Goal: Information Seeking & Learning: Learn about a topic

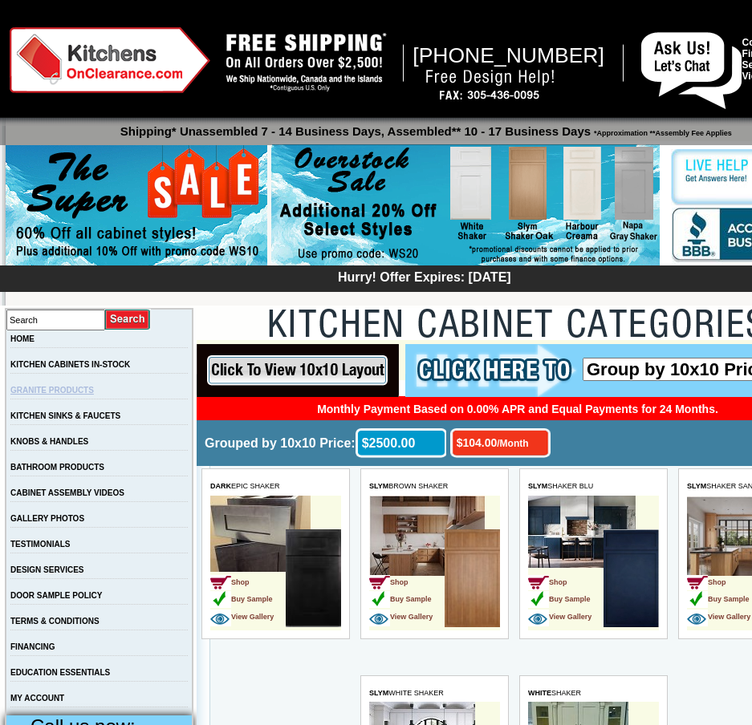
click at [91, 393] on link "GRANITE PRODUCTS" at bounding box center [51, 390] width 83 height 9
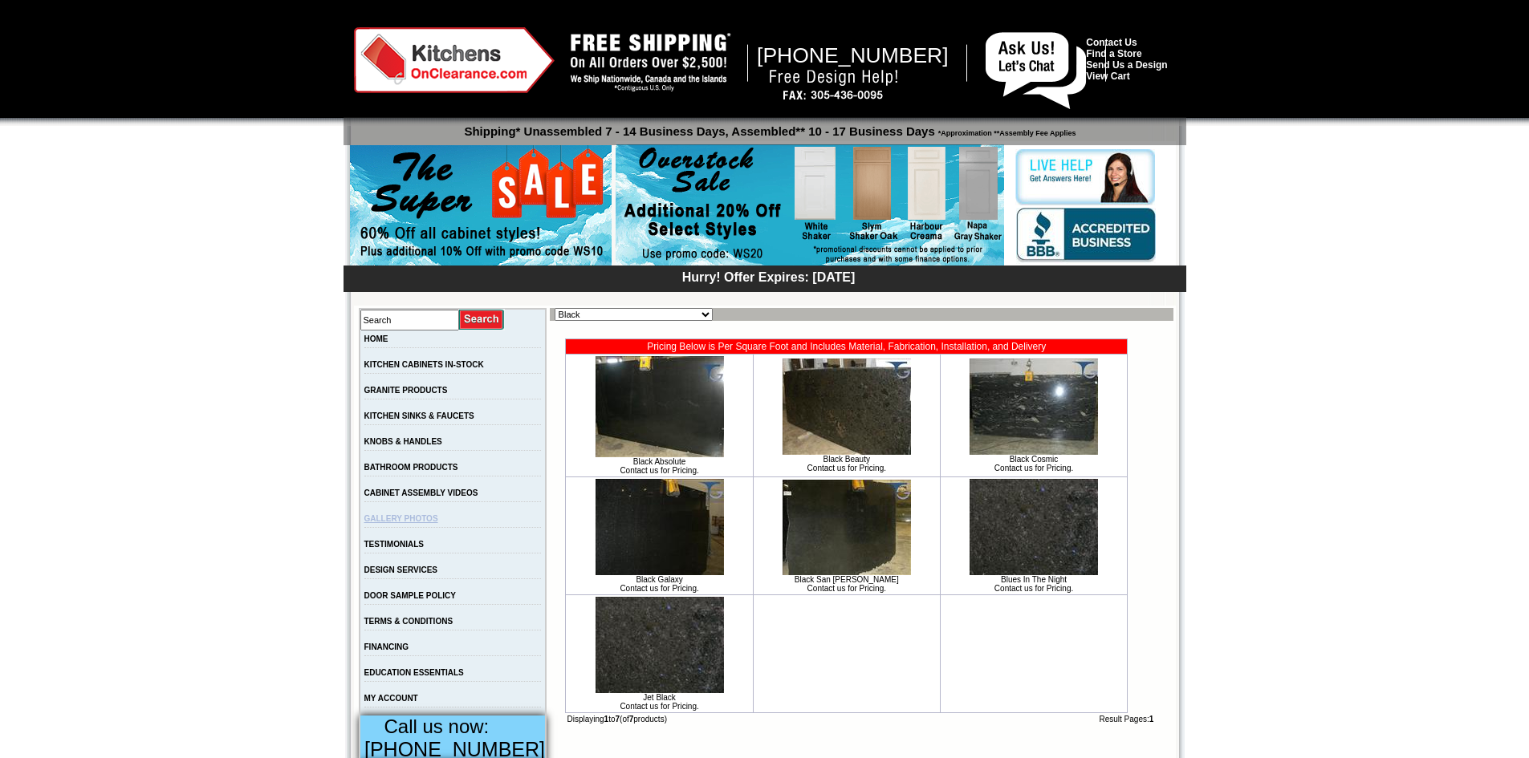
click at [394, 523] on link "GALLERY PHOTOS" at bounding box center [401, 518] width 74 height 9
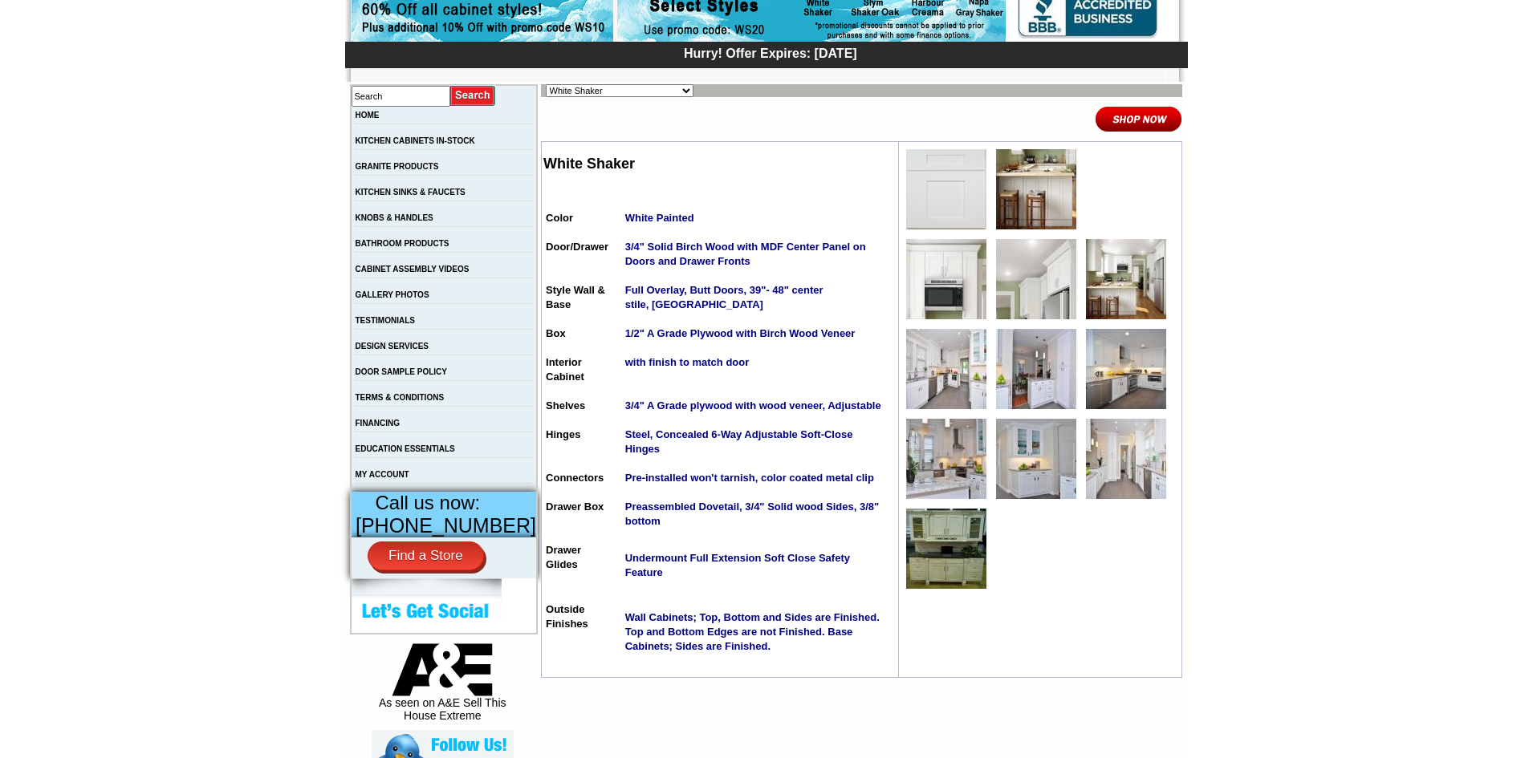
scroll to position [241, 0]
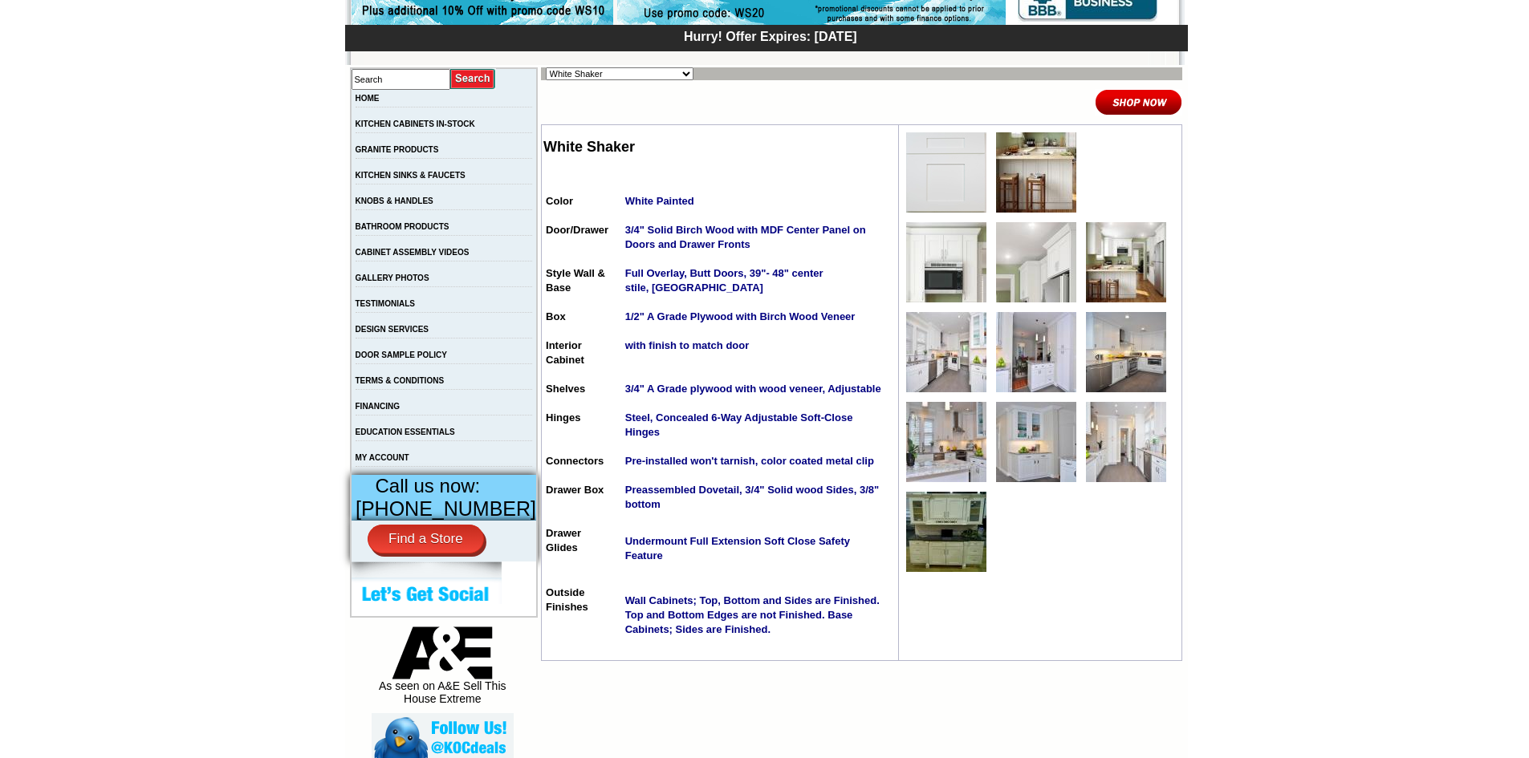
click at [932, 357] on img at bounding box center [946, 352] width 80 height 80
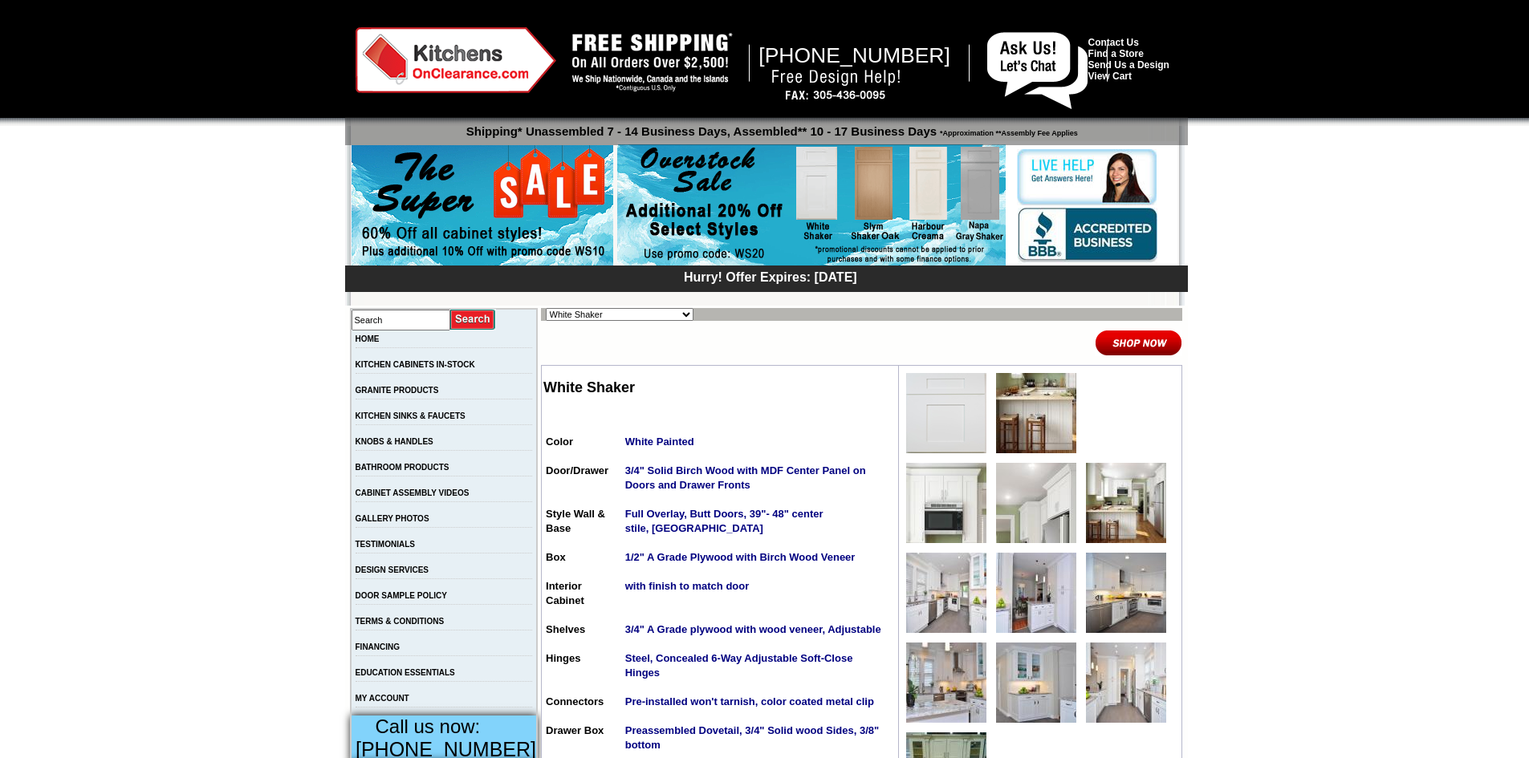
scroll to position [241, 0]
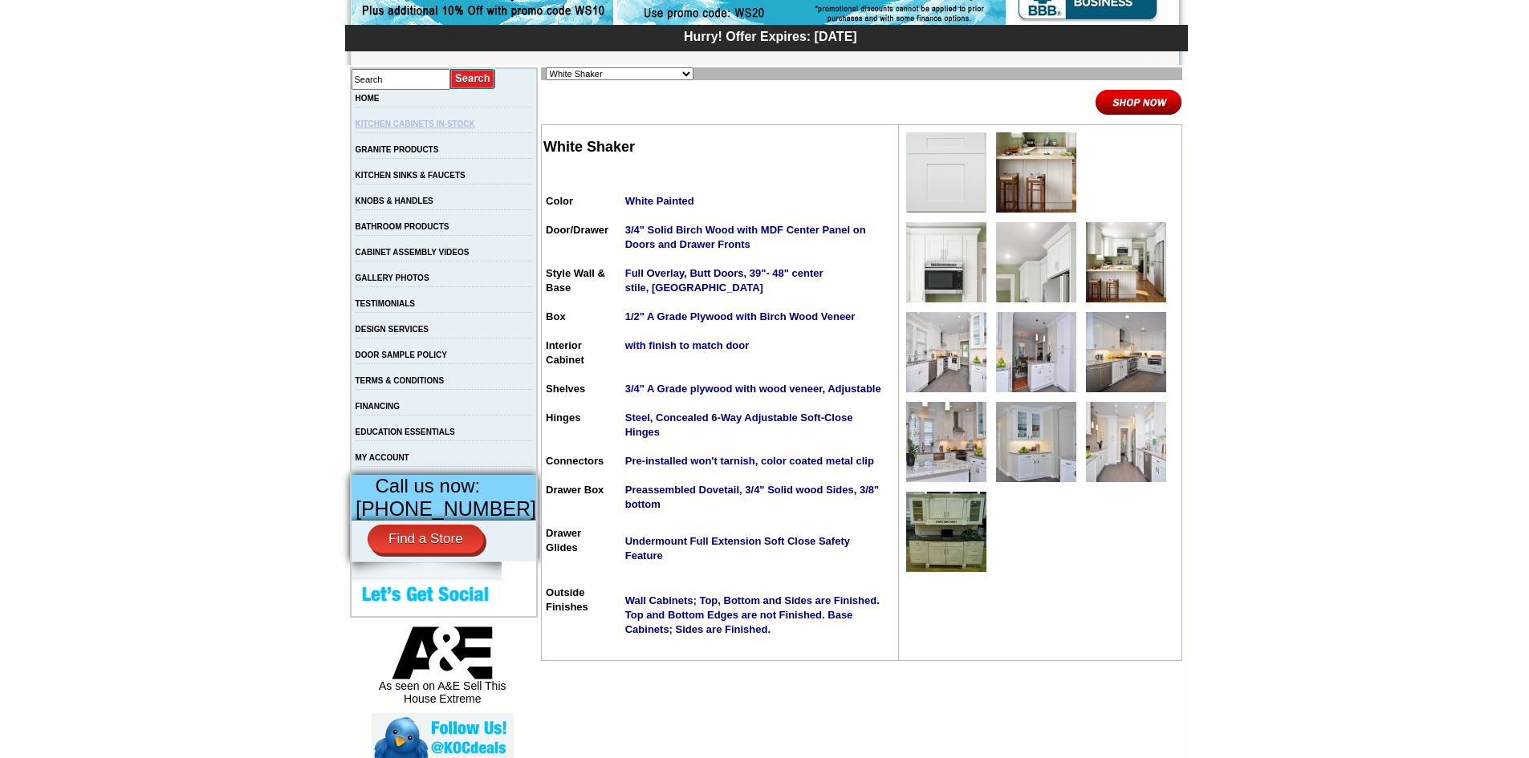
click at [433, 123] on link "KITCHEN CABINETS IN-STOCK" at bounding box center [415, 124] width 120 height 9
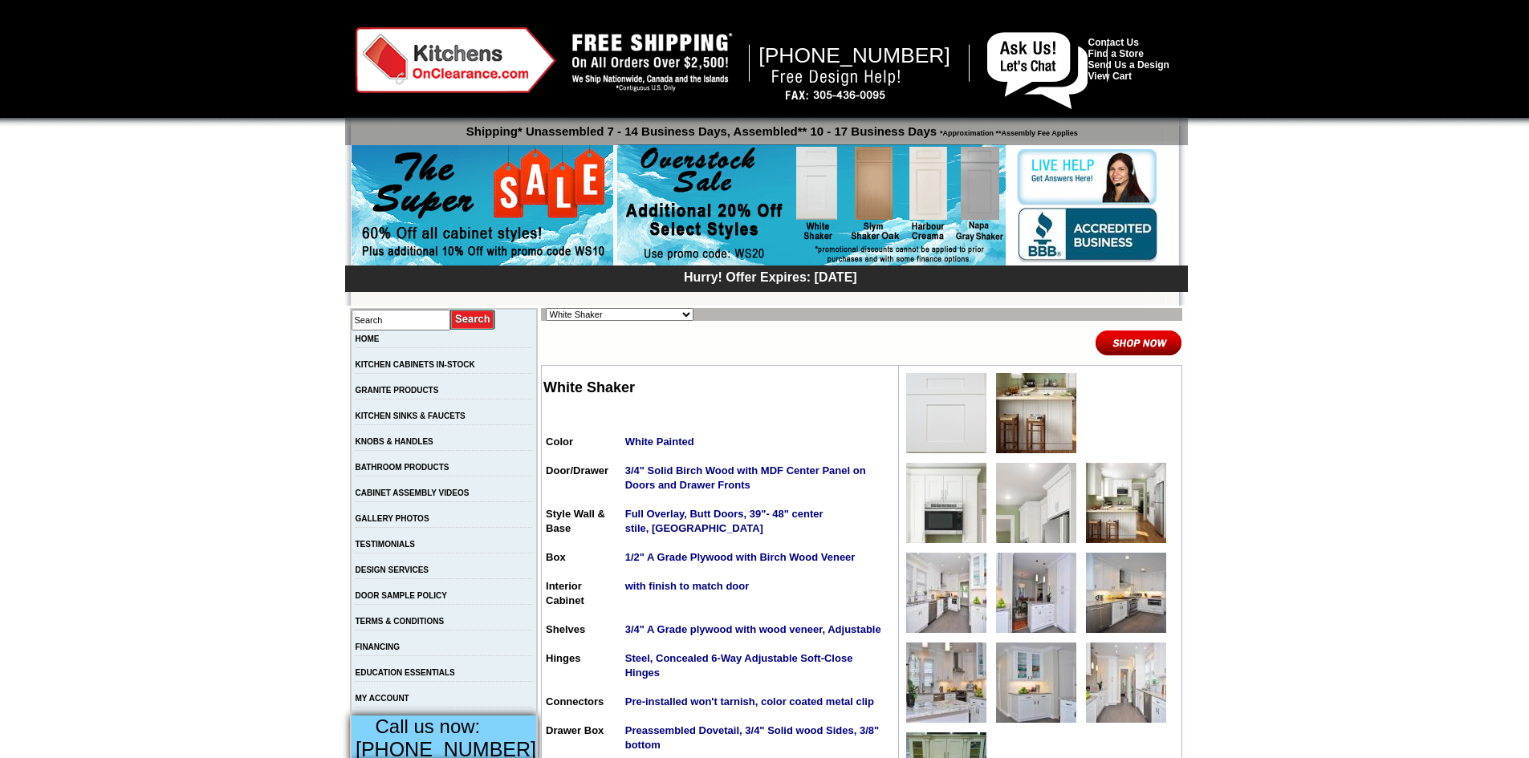
scroll to position [241, 0]
